Goal: Check status: Check status

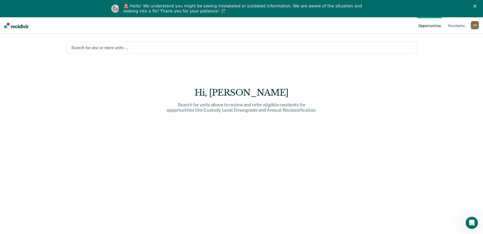
click at [94, 48] on div at bounding box center [241, 48] width 340 height 6
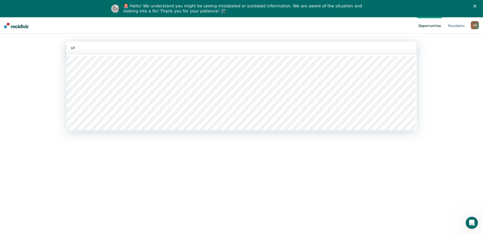
type input "u1c"
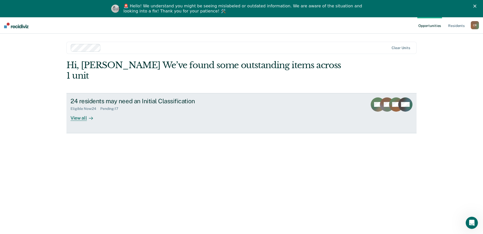
click at [89, 116] on icon at bounding box center [91, 118] width 4 height 4
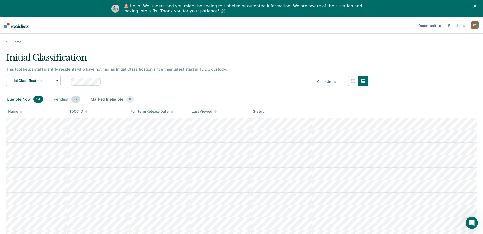
click at [53, 98] on div "Pending 17" at bounding box center [66, 99] width 29 height 11
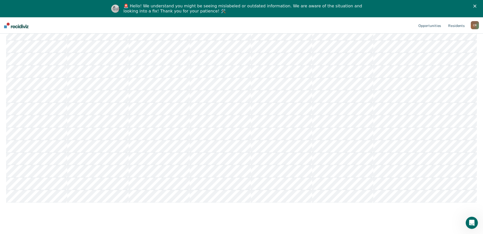
scroll to position [132, 0]
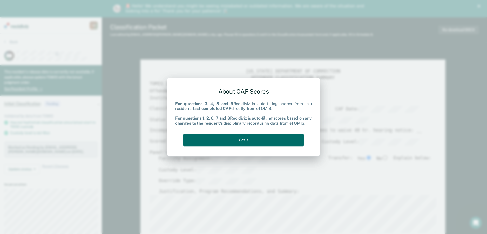
type textarea "x"
click at [250, 136] on button "Got it" at bounding box center [243, 140] width 120 height 12
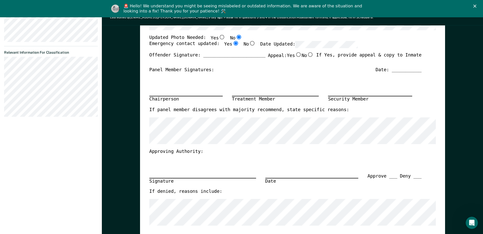
scroll to position [204, 0]
